Goal: Task Accomplishment & Management: Use online tool/utility

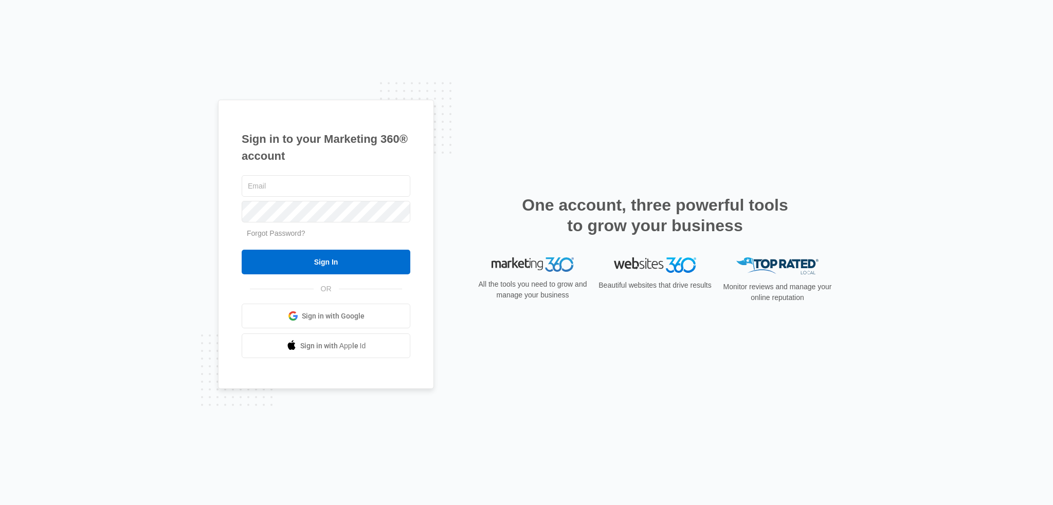
type input "[EMAIL_ADDRESS][DOMAIN_NAME]"
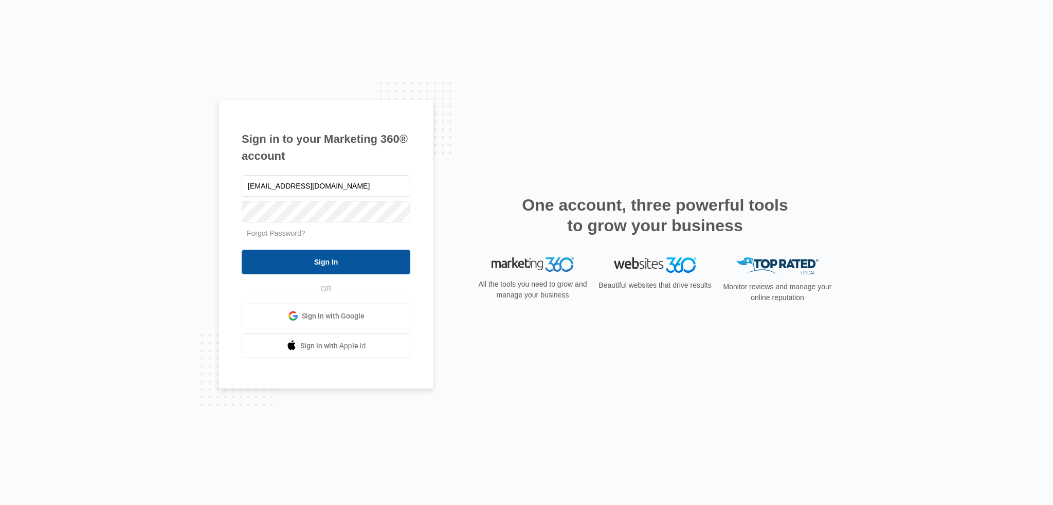
click at [358, 255] on input "Sign In" at bounding box center [326, 262] width 169 height 25
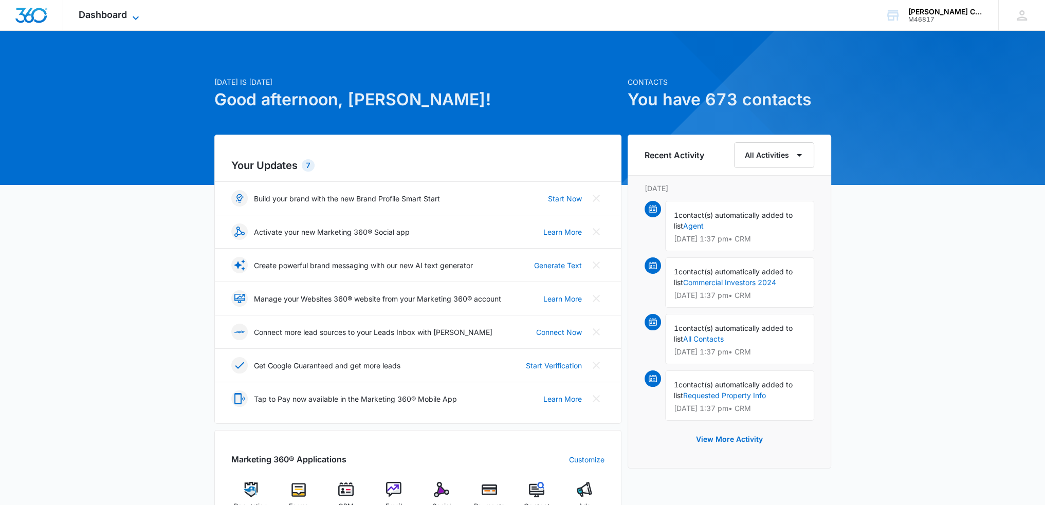
click at [101, 12] on span "Dashboard" at bounding box center [103, 14] width 48 height 11
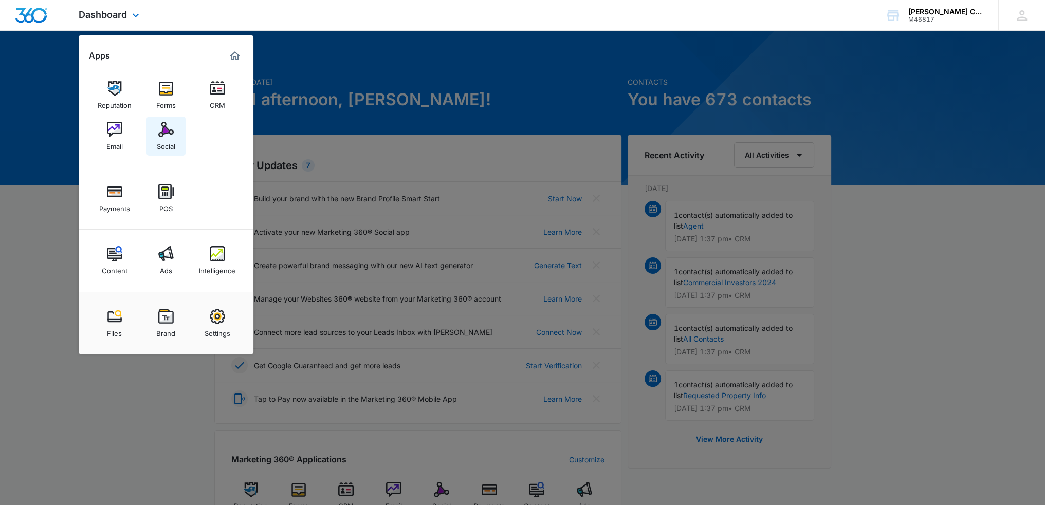
click at [170, 141] on div "Social" at bounding box center [166, 143] width 19 height 13
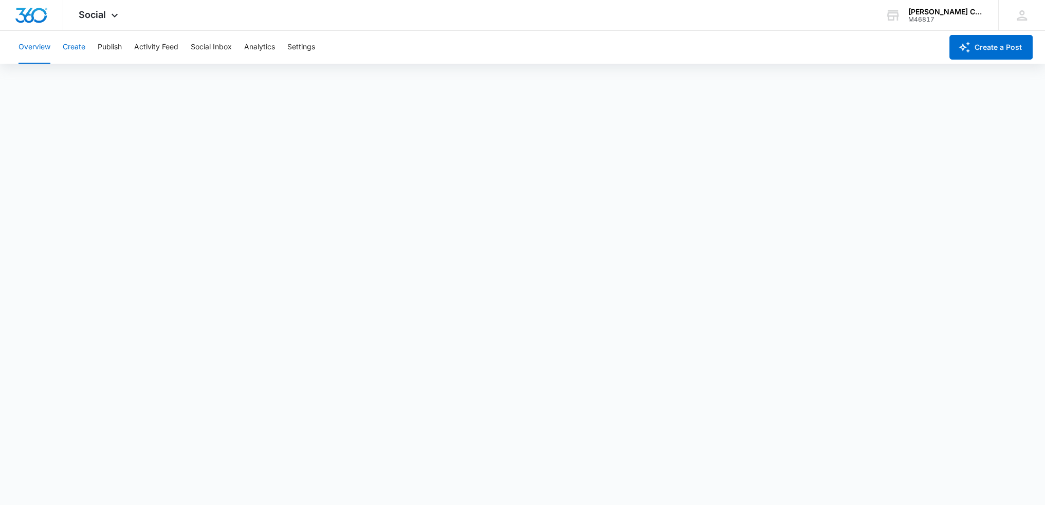
click at [70, 47] on button "Create" at bounding box center [74, 47] width 23 height 33
